Goal: Information Seeking & Learning: Learn about a topic

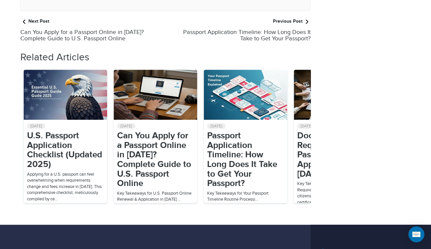
scroll to position [3090, 0]
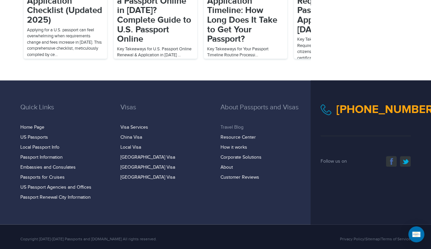
click at [236, 125] on link "Travel Blog" at bounding box center [232, 127] width 23 height 5
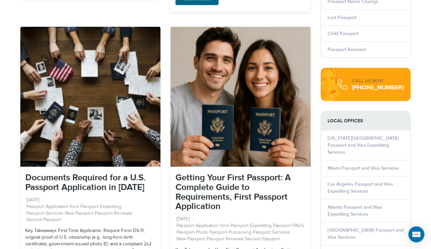
scroll to position [697, 0]
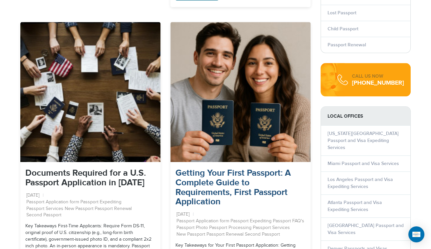
click at [197, 168] on link "Getting Your First Passport: A Complete Guide to Requirements, First Passport A…" at bounding box center [233, 187] width 115 height 39
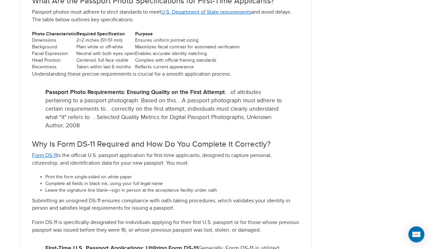
scroll to position [1591, 0]
